Goal: Information Seeking & Learning: Check status

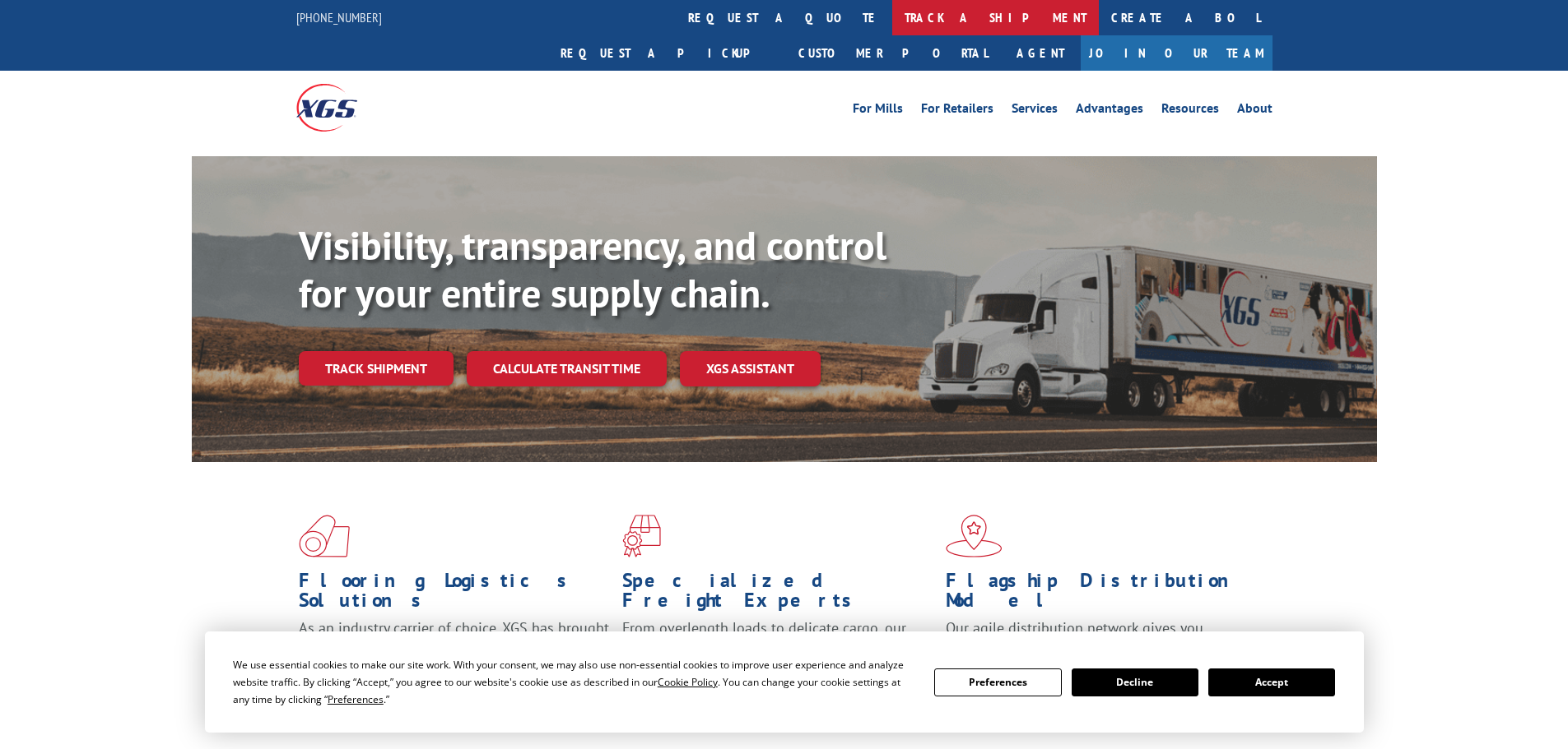
click at [892, 24] on link "track a shipment" at bounding box center [995, 18] width 206 height 35
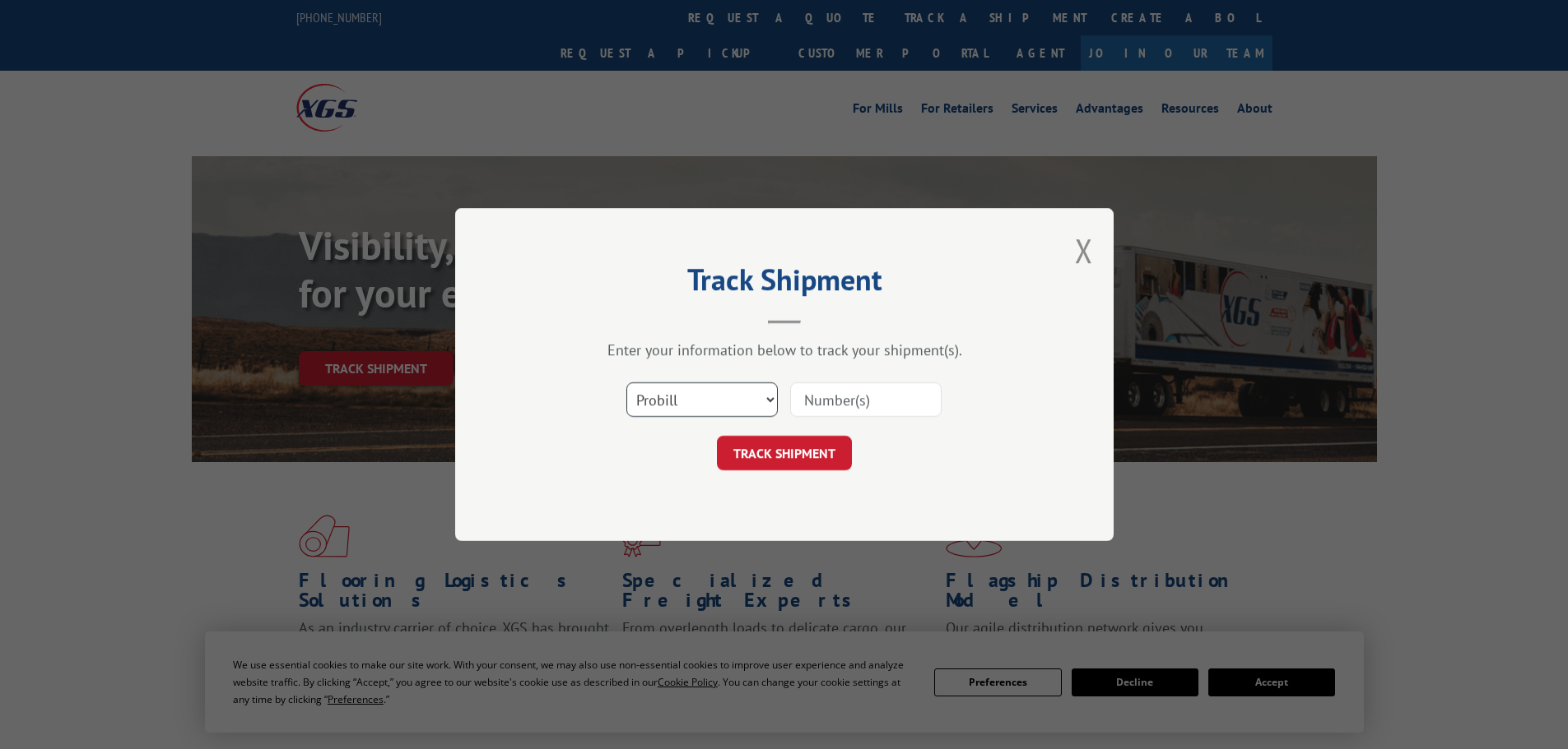
click at [714, 409] on select "Select category... Probill BOL PO" at bounding box center [702, 399] width 151 height 35
select select "po"
click at [626, 382] on select "Select category... Probill BOL PO" at bounding box center [702, 399] width 151 height 35
click at [902, 401] on input at bounding box center [865, 399] width 151 height 35
paste input "2874778"
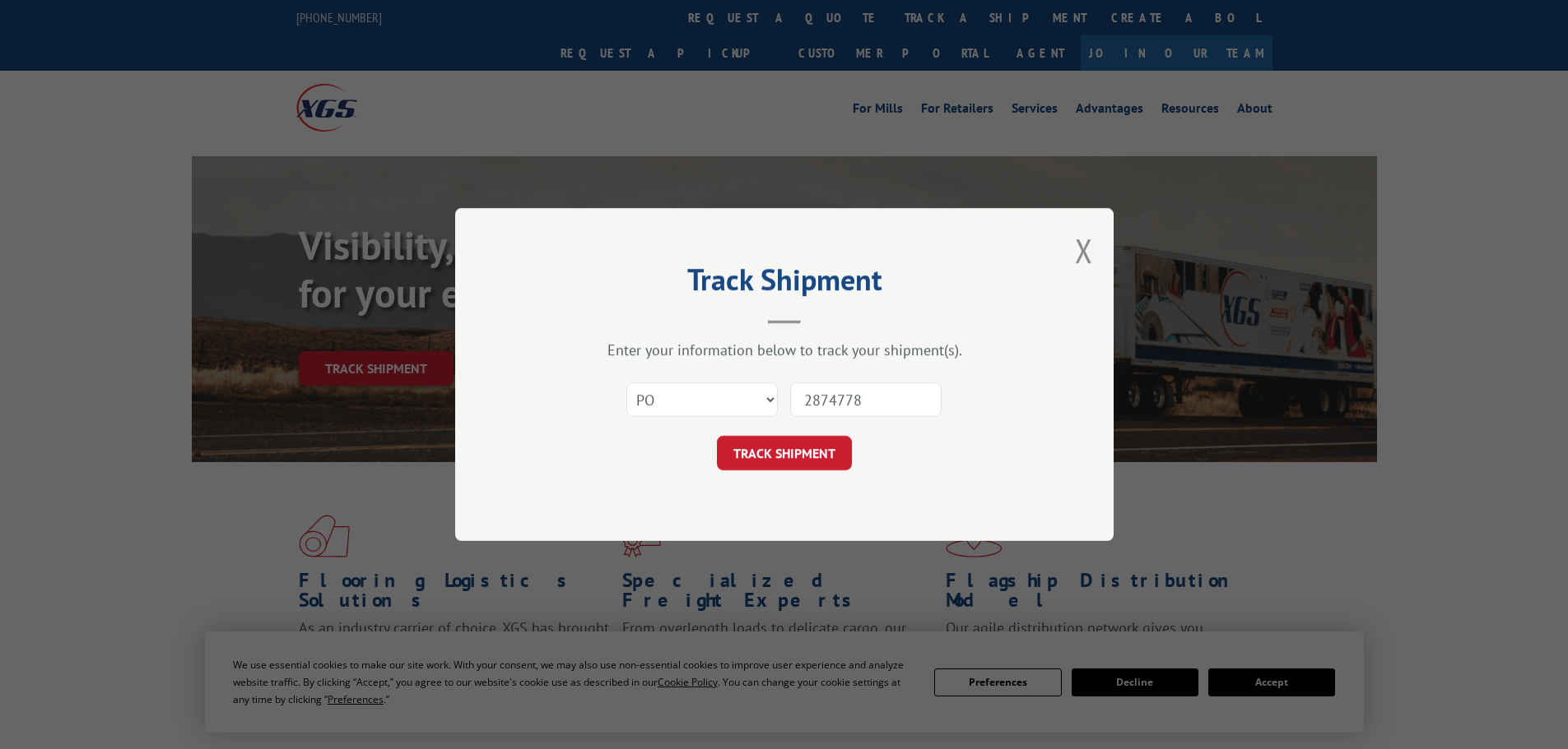
click at [833, 397] on input "2874778" at bounding box center [865, 399] width 151 height 35
paste input "97484292"
type input "297484292"
drag, startPoint x: 866, startPoint y: 397, endPoint x: 721, endPoint y: 378, distance: 146.2
click at [721, 378] on div "Select category... Probill BOL PO 297484292" at bounding box center [784, 399] width 494 height 54
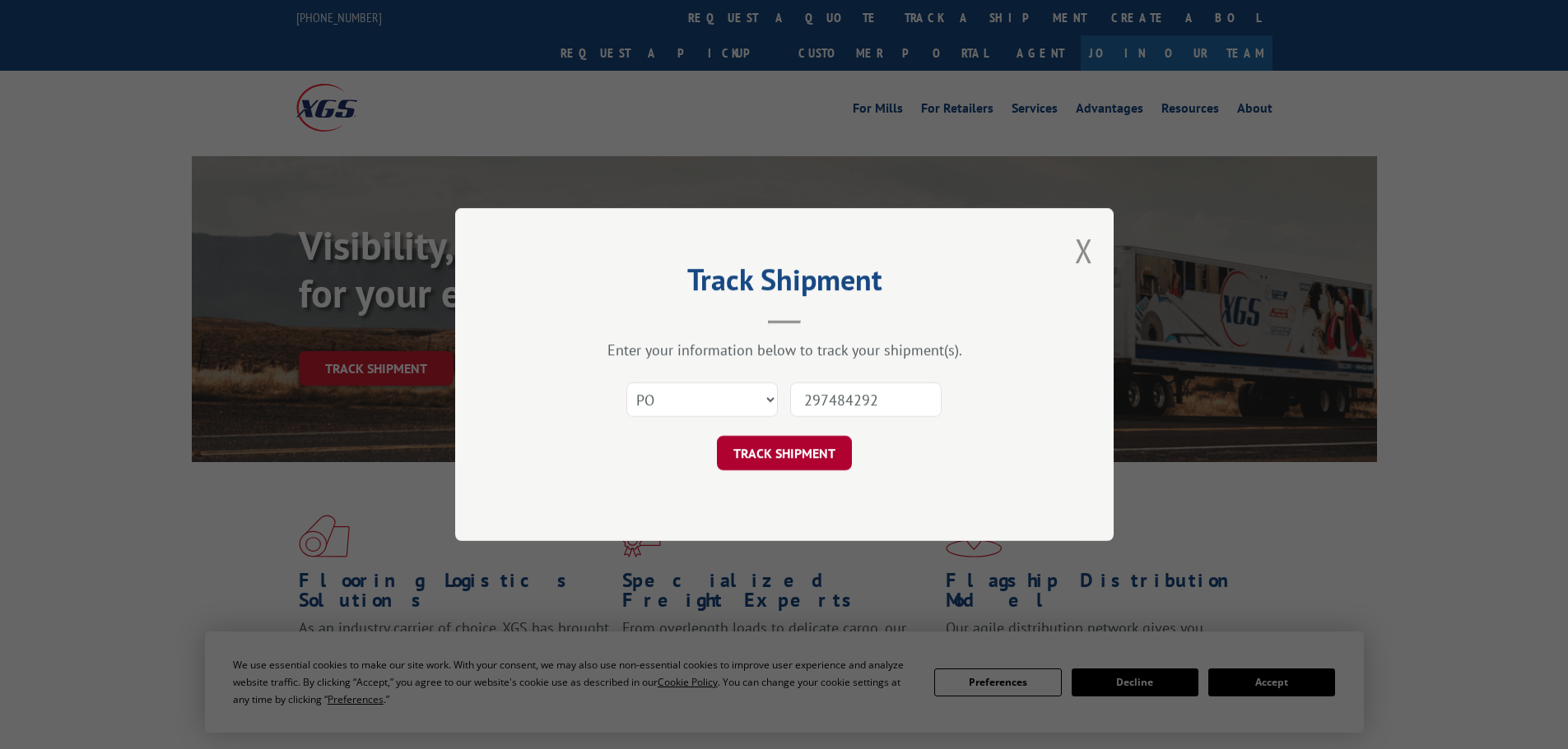
click at [743, 449] on button "TRACK SHIPMENT" at bounding box center [784, 452] width 135 height 35
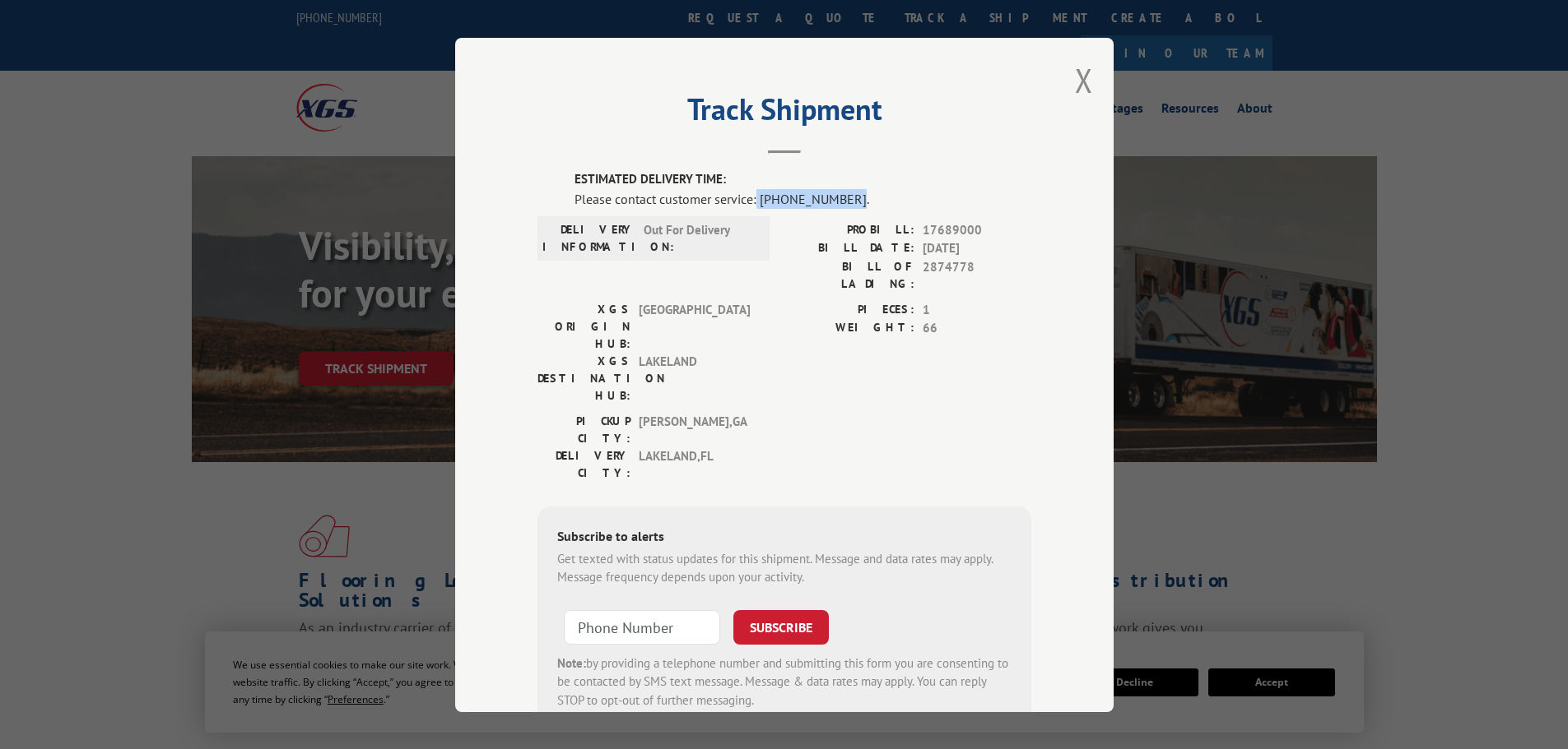
drag, startPoint x: 837, startPoint y: 203, endPoint x: 750, endPoint y: 188, distance: 88.3
click at [750, 188] on div "Please contact customer service: [PHONE_NUMBER]." at bounding box center [802, 198] width 456 height 20
copy div "[PHONE_NUMBER]"
click at [894, 143] on header "Track Shipment" at bounding box center [784, 126] width 494 height 56
